Goal: Task Accomplishment & Management: Manage account settings

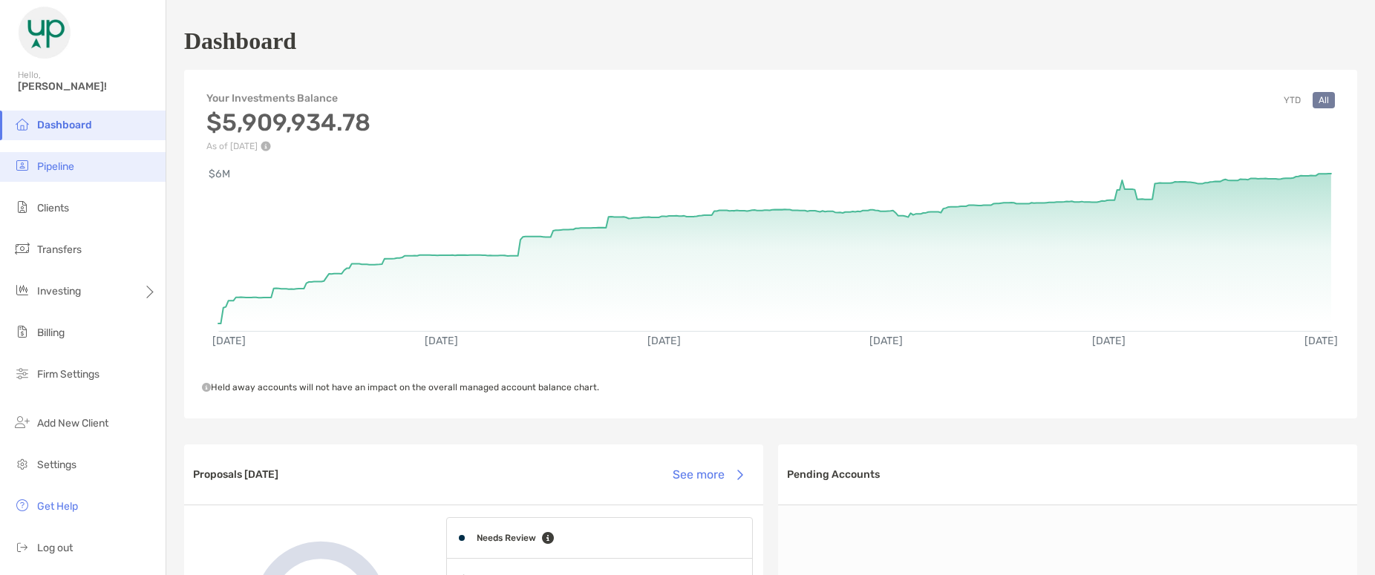
click at [48, 163] on span "Pipeline" at bounding box center [55, 166] width 37 height 13
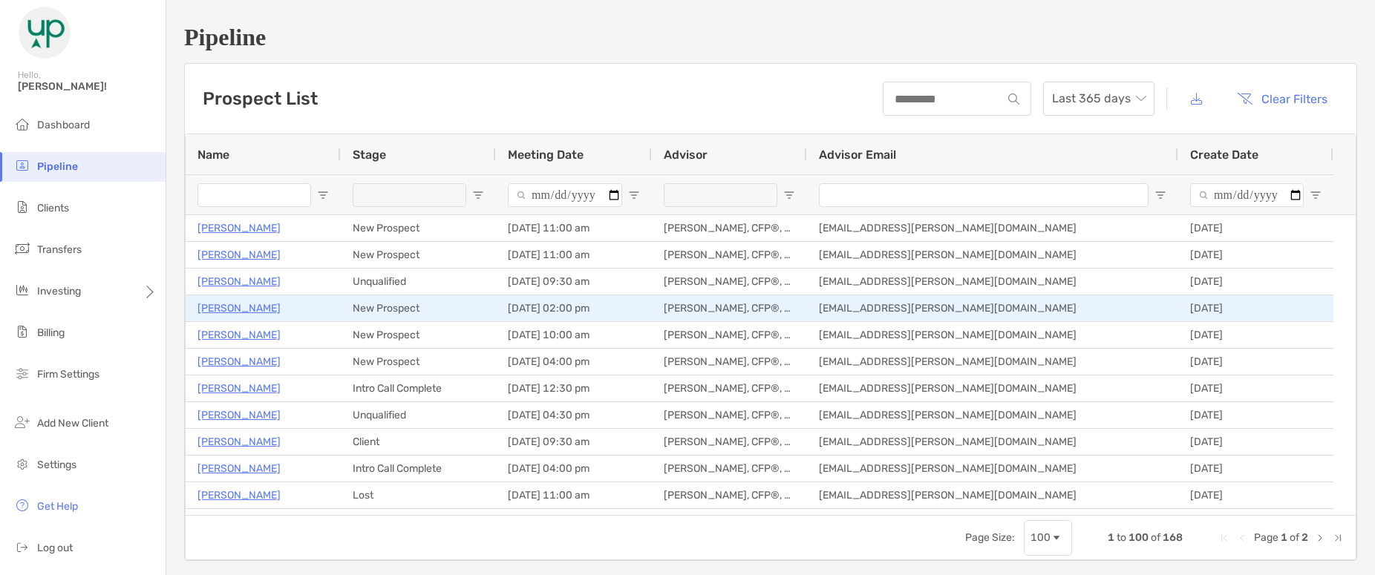
click at [245, 303] on p "[PERSON_NAME]" at bounding box center [238, 308] width 83 height 19
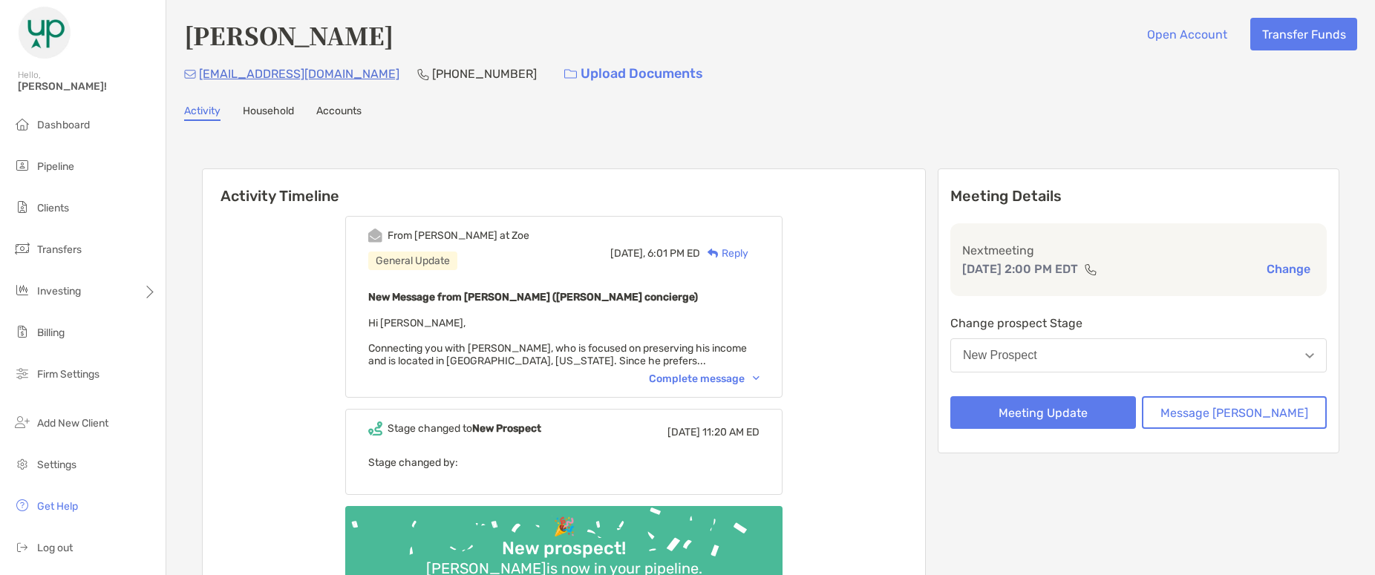
click at [693, 378] on div "Complete message" at bounding box center [704, 379] width 111 height 13
